Goal: Task Accomplishment & Management: Manage account settings

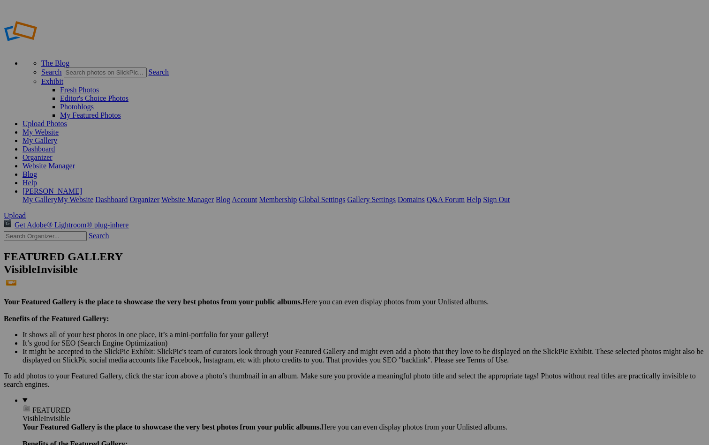
click at [325, 236] on input "[PERSON_NAME][GEOGRAPHIC_DATA], [US_STATE]-gallery" at bounding box center [281, 241] width 102 height 10
type input "[PERSON_NAME][GEOGRAPHIC_DATA], [US_STATE]-Gallery"
click at [271, 270] on span "Create" at bounding box center [261, 274] width 20 height 8
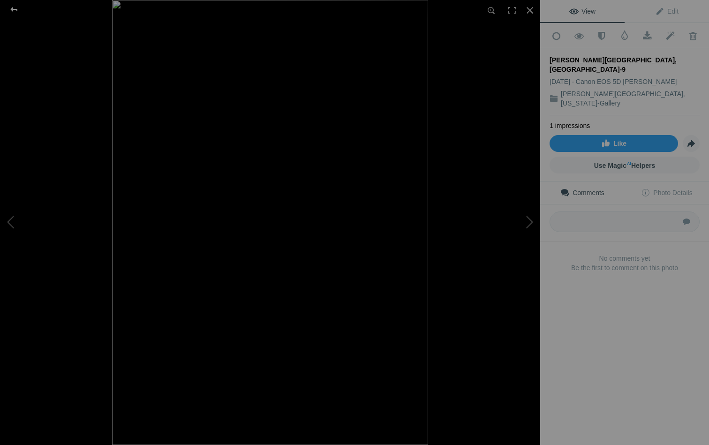
click at [13, 7] on div at bounding box center [14, 9] width 34 height 19
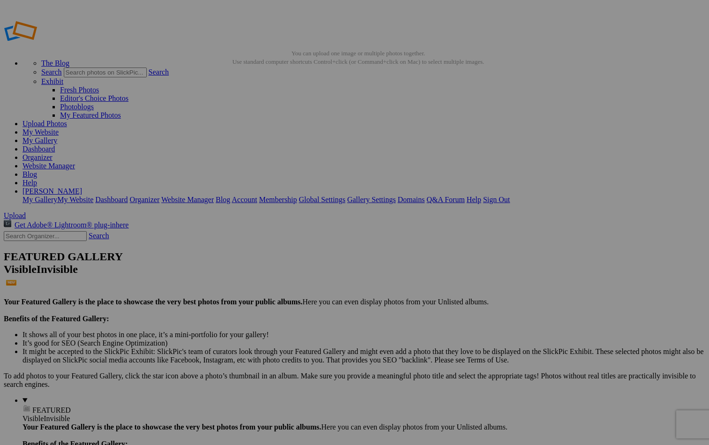
click at [292, 280] on span "Yes" at bounding box center [287, 284] width 11 height 8
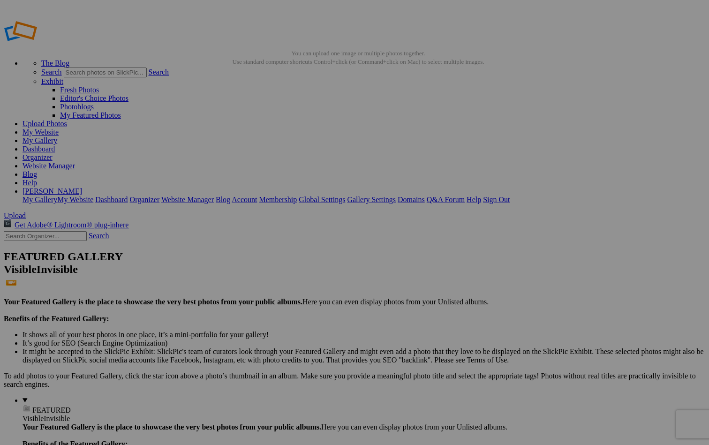
click at [292, 280] on span "Yes" at bounding box center [287, 284] width 11 height 8
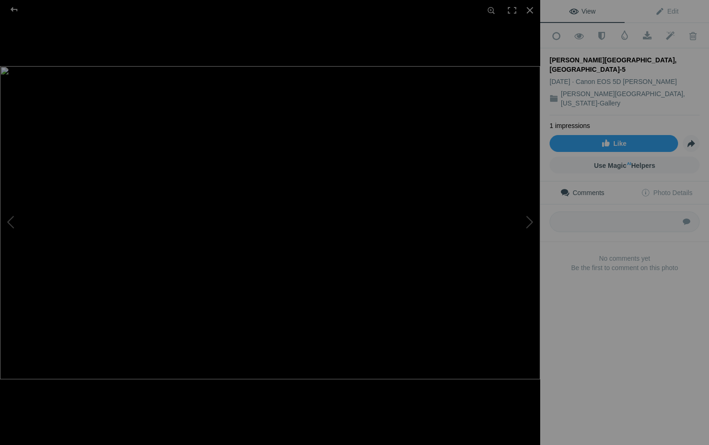
click at [424, 205] on img at bounding box center [270, 222] width 540 height 313
click at [427, 204] on img at bounding box center [270, 222] width 540 height 313
click at [17, 10] on div at bounding box center [14, 9] width 34 height 19
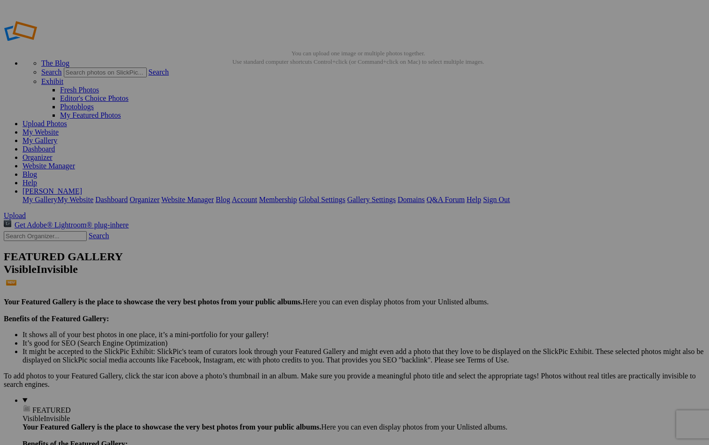
click at [255, 146] on img at bounding box center [261, 140] width 70 height 41
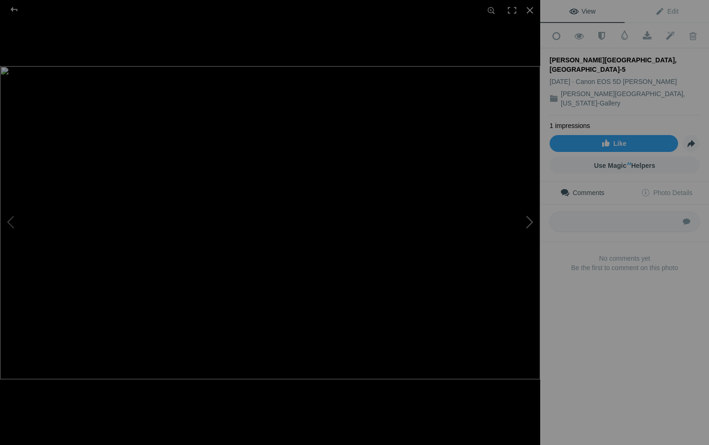
click at [531, 219] on button at bounding box center [505, 223] width 70 height 160
click at [12, 219] on button at bounding box center [35, 223] width 70 height 160
click at [526, 218] on button at bounding box center [505, 223] width 70 height 160
click at [13, 219] on button at bounding box center [35, 223] width 70 height 160
click at [527, 224] on button at bounding box center [505, 223] width 70 height 160
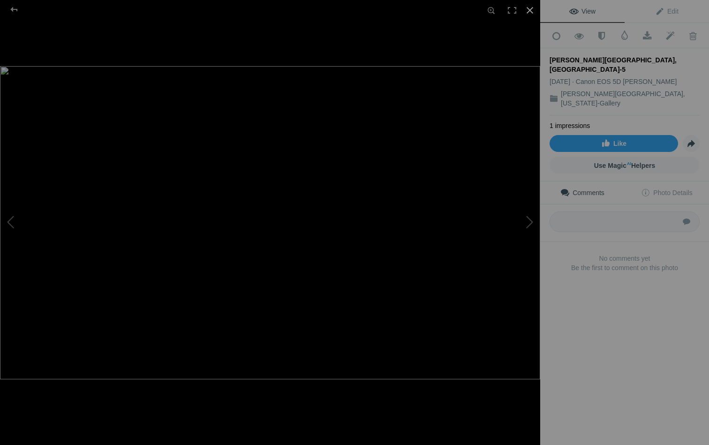
click at [528, 9] on div at bounding box center [530, 10] width 21 height 21
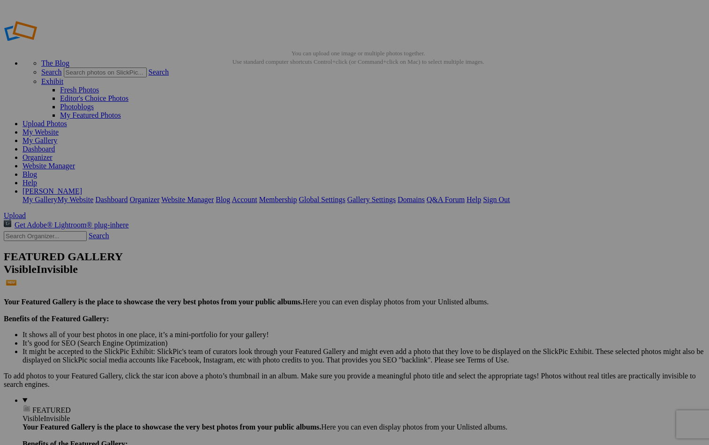
click at [292, 285] on span "Yes" at bounding box center [287, 284] width 11 height 8
